Goal: Information Seeking & Learning: Compare options

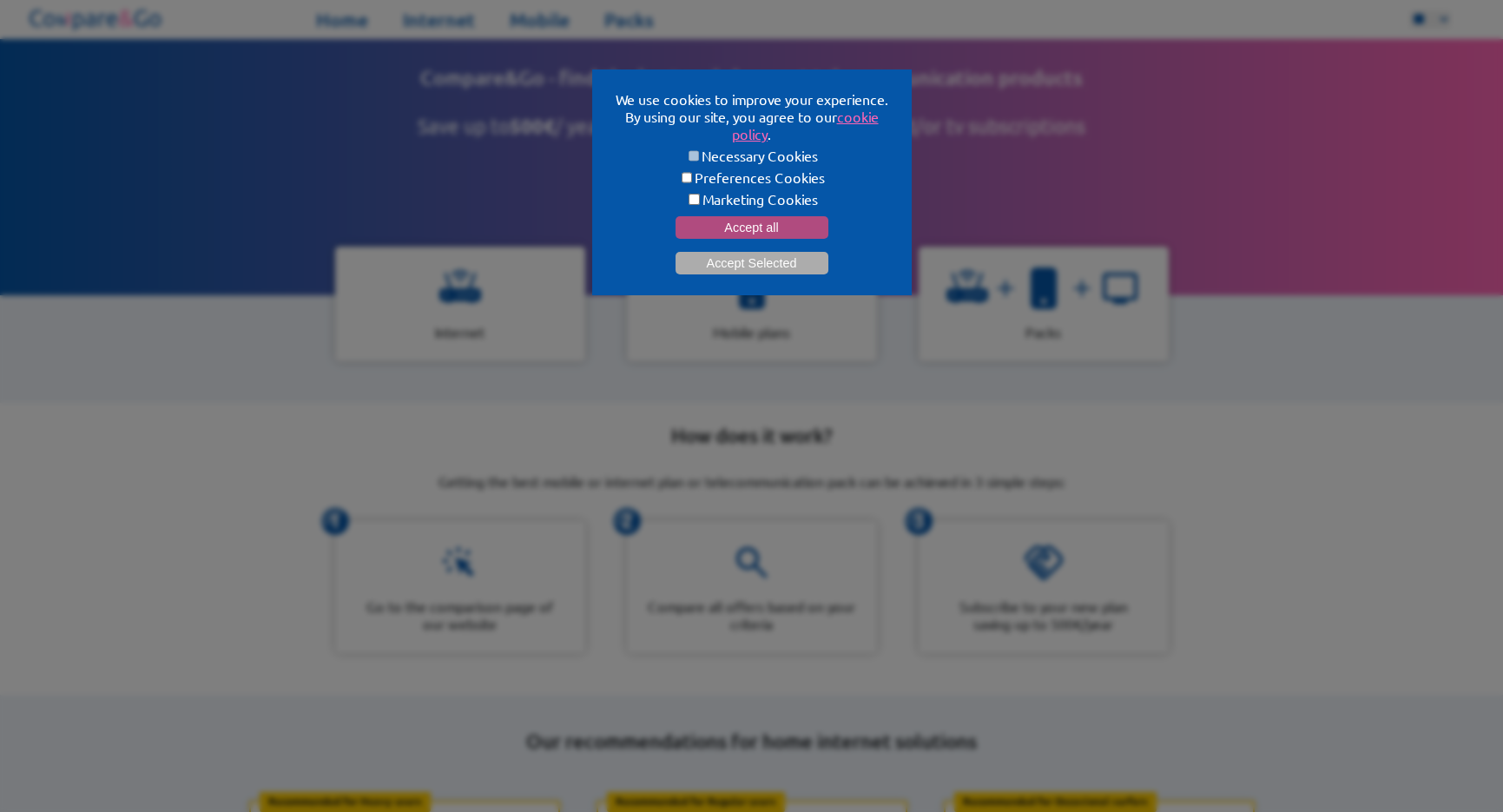
click at [766, 216] on button "Accept all" at bounding box center [752, 227] width 153 height 23
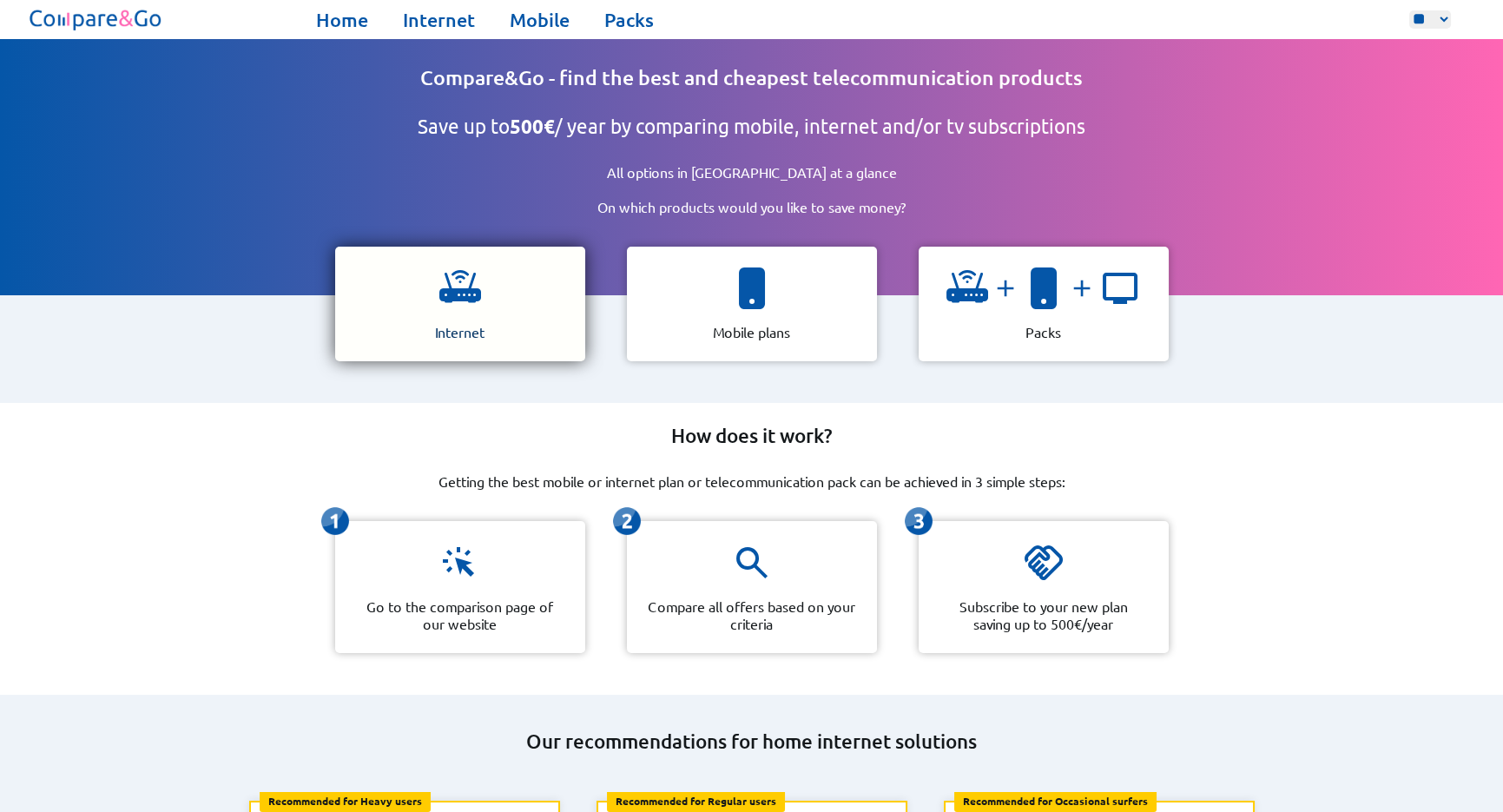
click at [477, 299] on img at bounding box center [460, 287] width 41 height 41
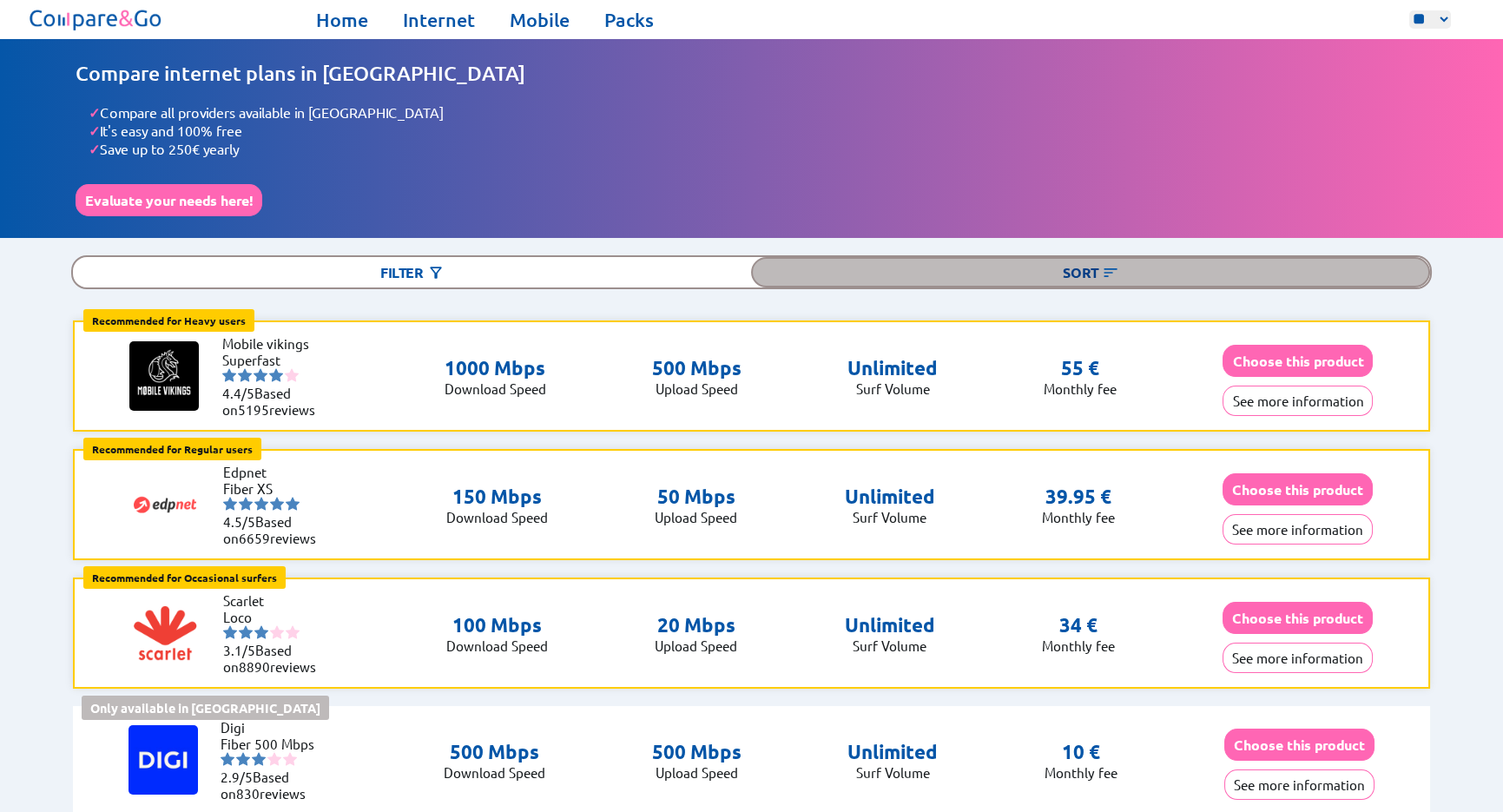
click at [1090, 266] on div "Sort" at bounding box center [1090, 272] width 678 height 30
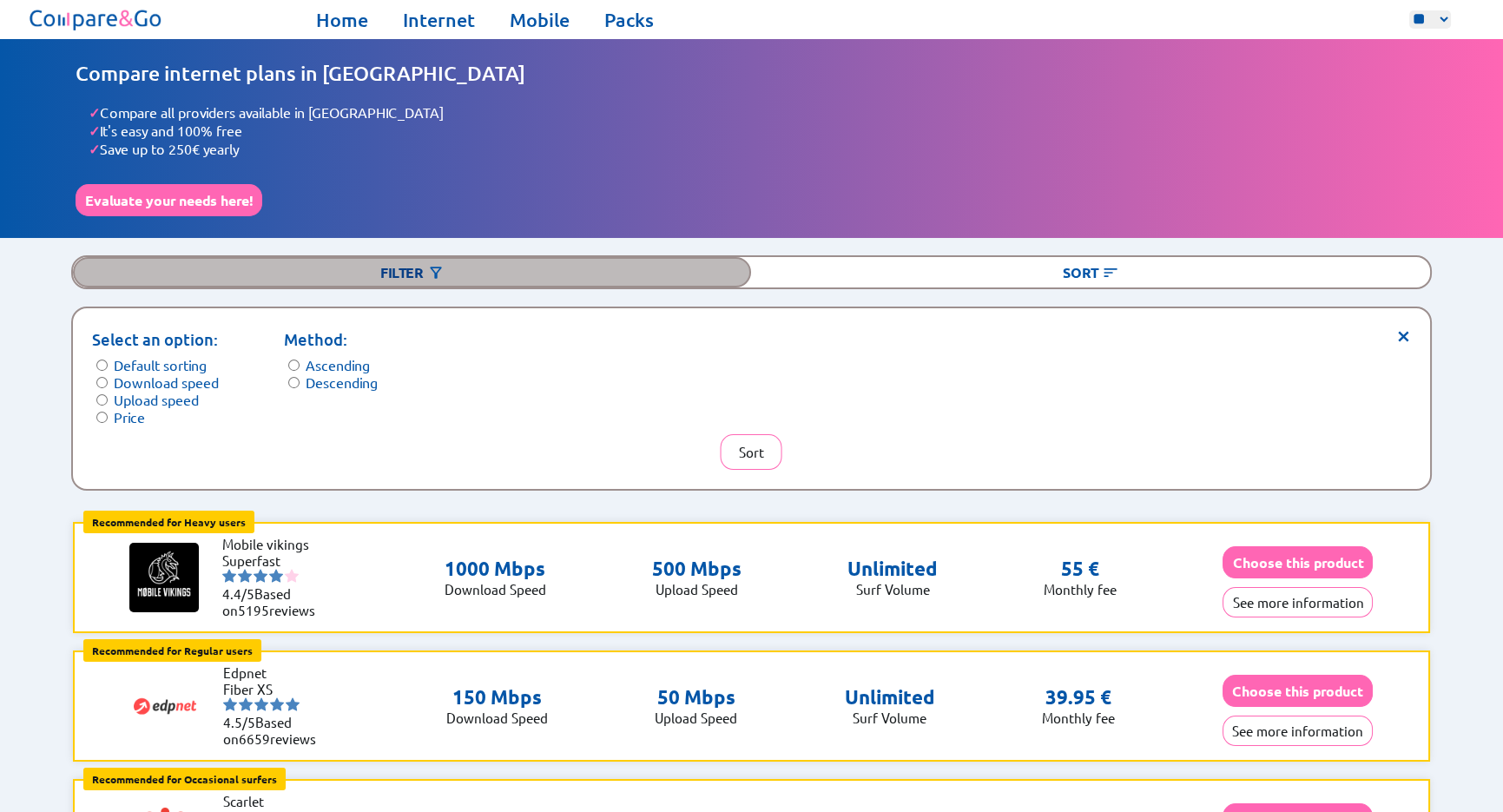
click at [408, 268] on div "Filter" at bounding box center [412, 272] width 678 height 30
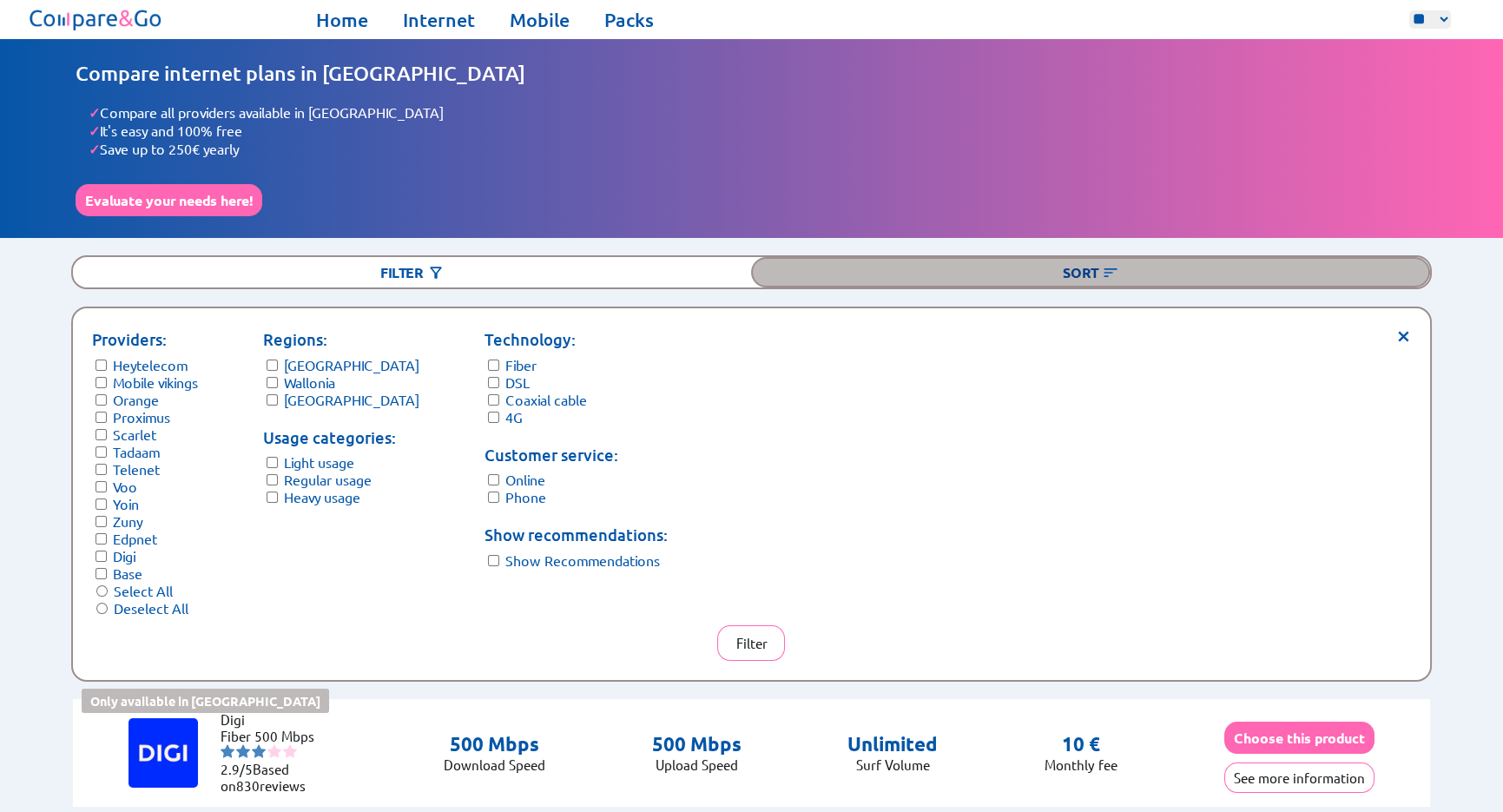
click at [1084, 271] on div "Sort" at bounding box center [1090, 272] width 678 height 30
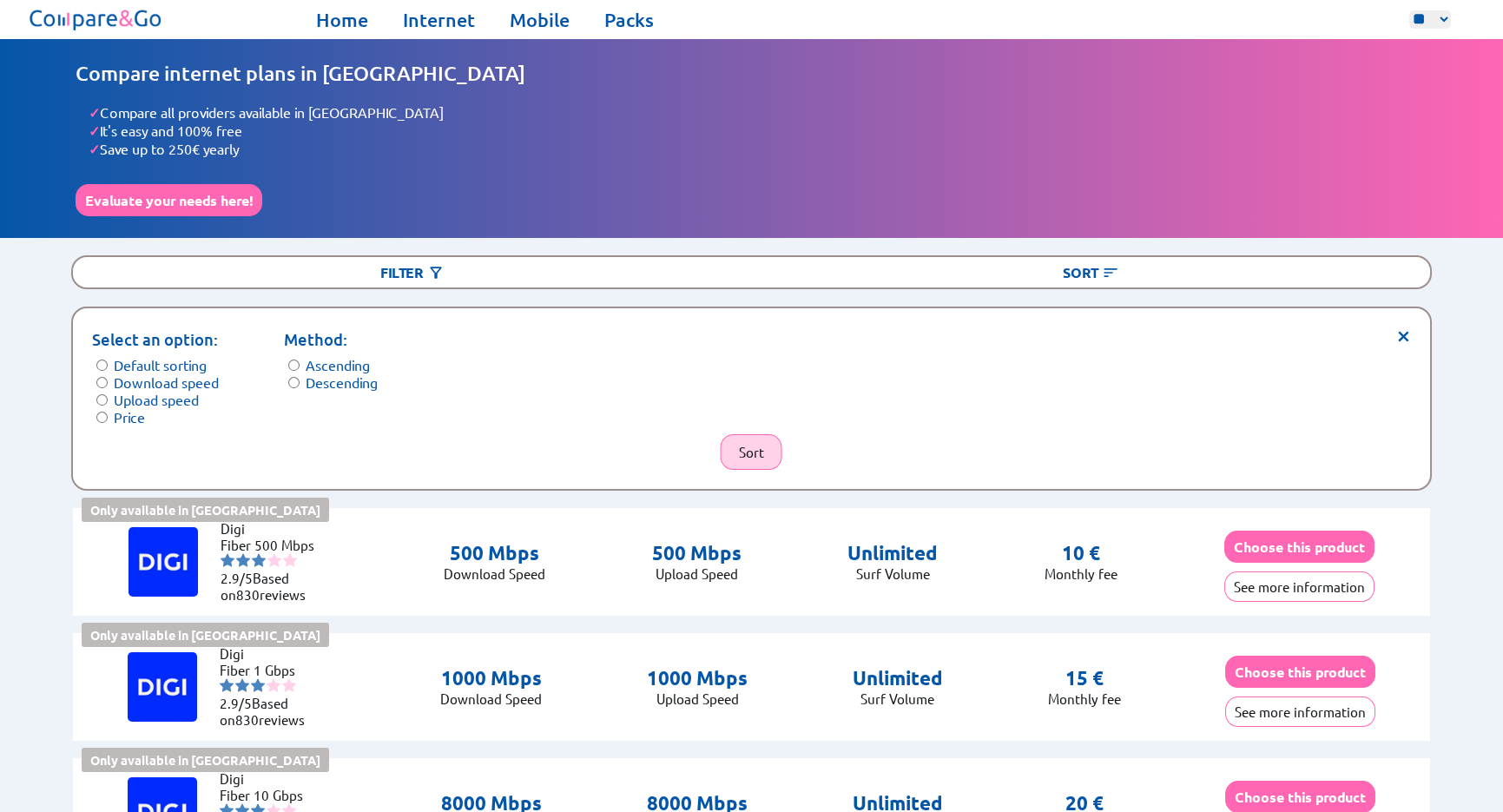
click at [755, 436] on button "Sort" at bounding box center [752, 451] width 62 height 35
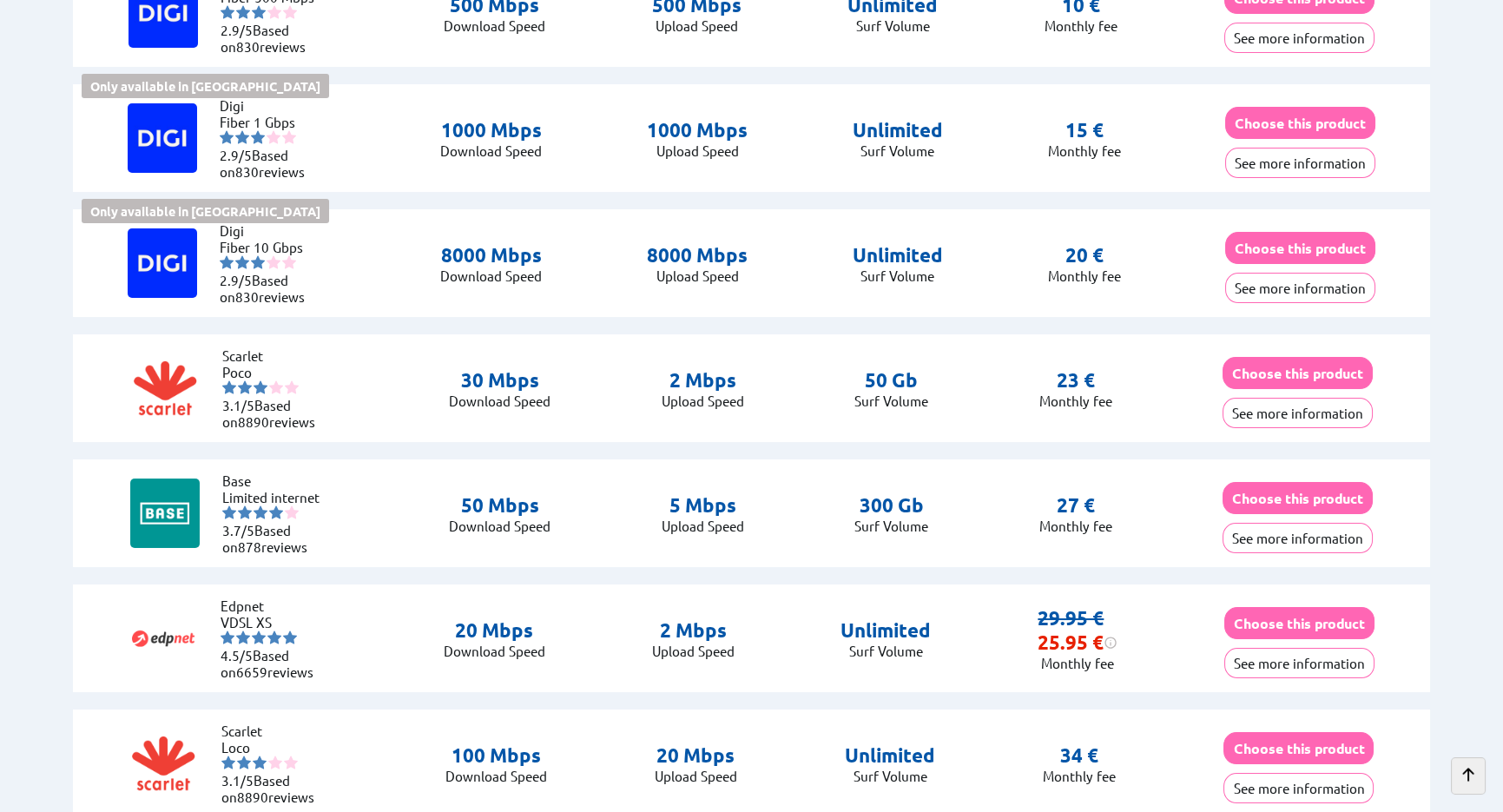
scroll to position [695, 0]
